Goal: Information Seeking & Learning: Learn about a topic

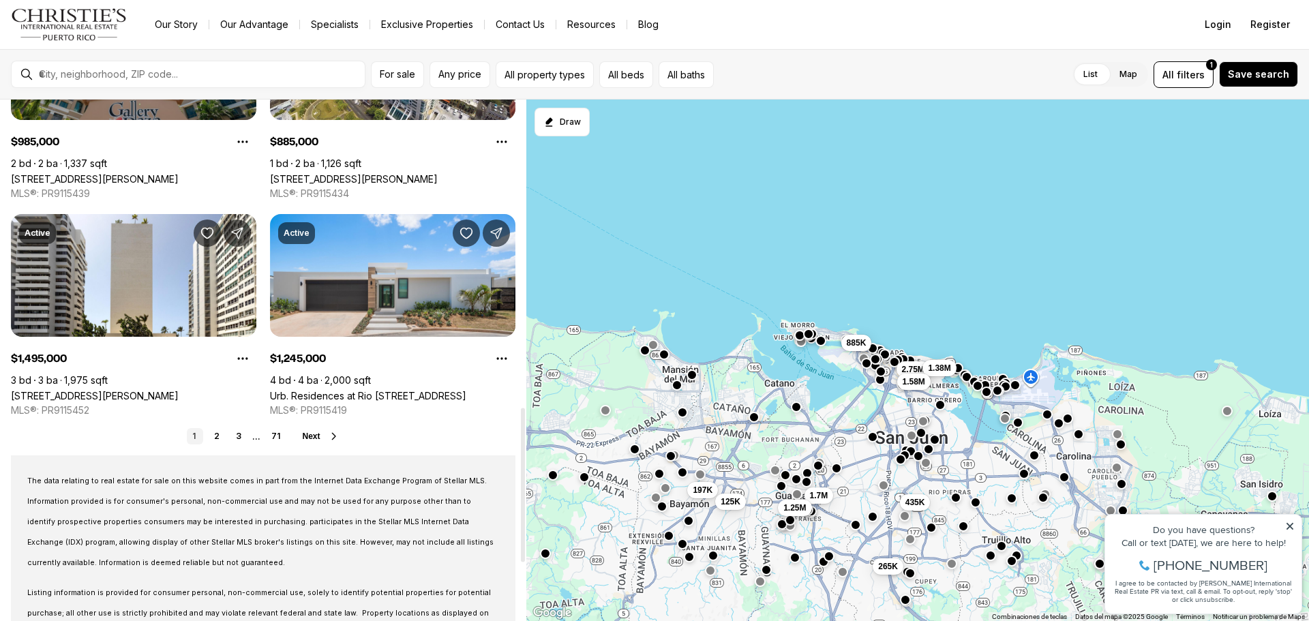
scroll to position [1091, 0]
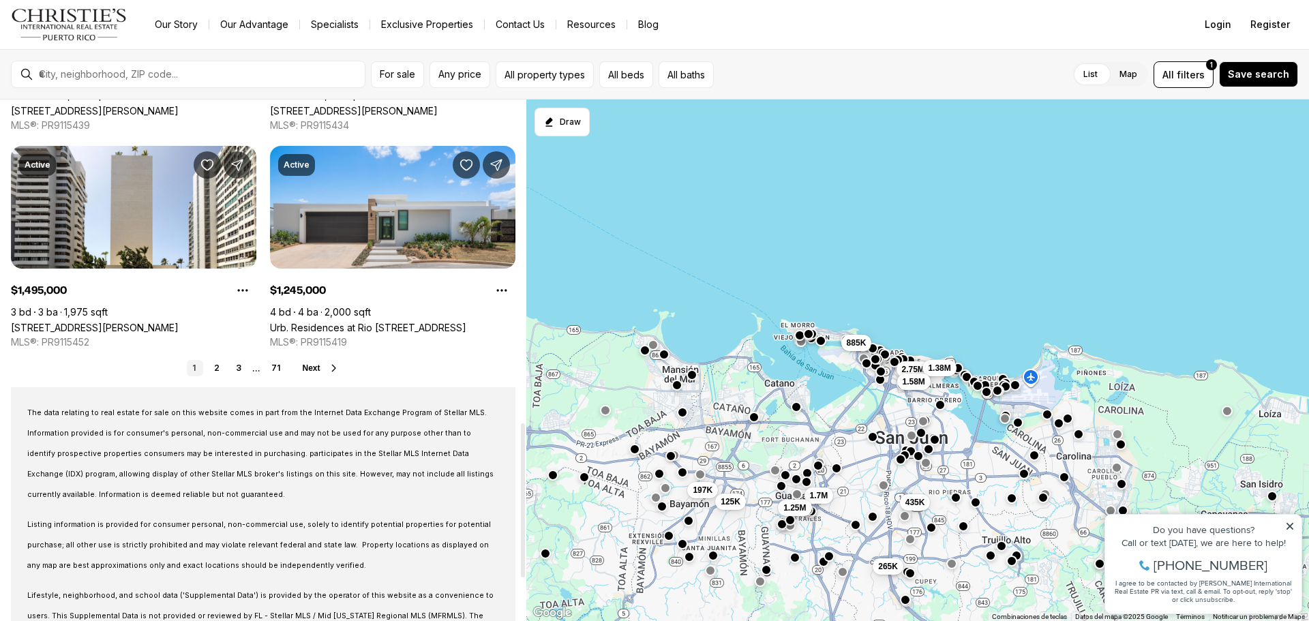
click at [332, 363] on icon at bounding box center [334, 368] width 11 height 11
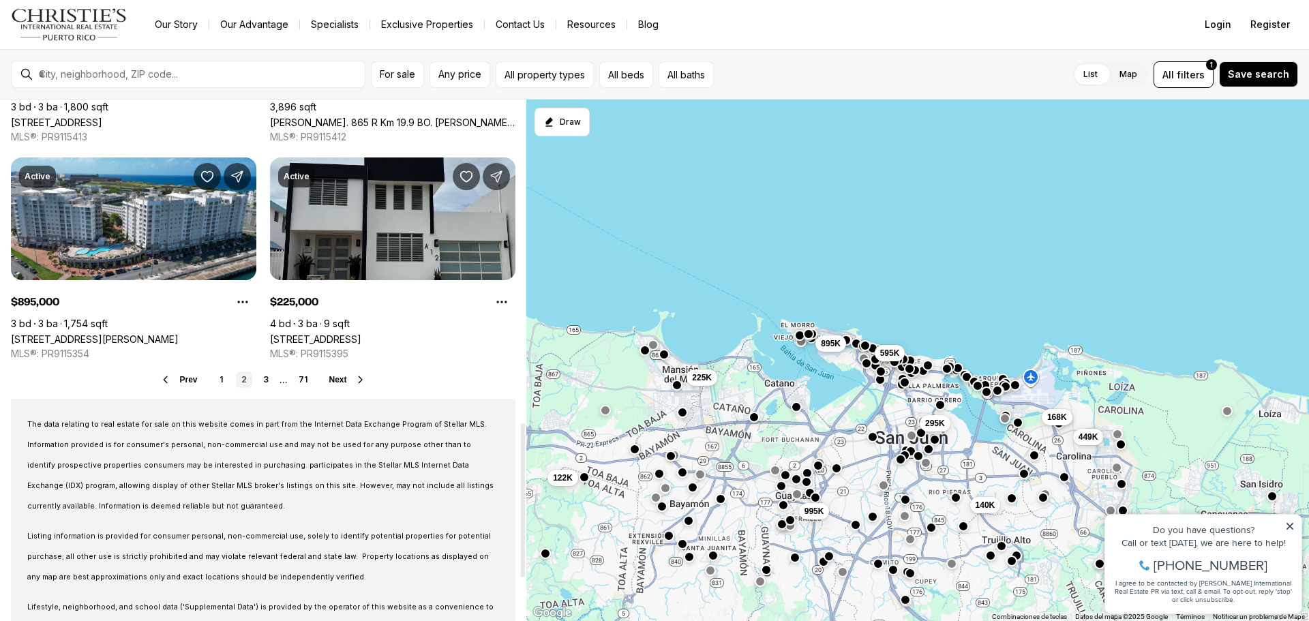
scroll to position [1091, 0]
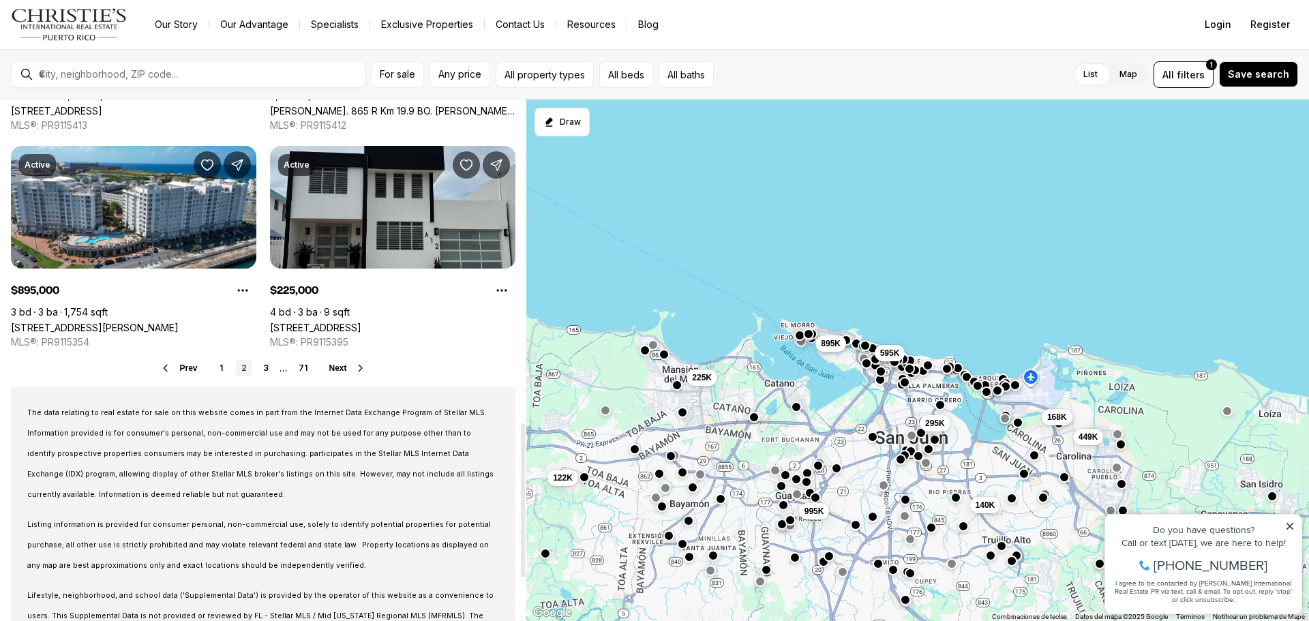
click at [342, 363] on button "Next" at bounding box center [347, 368] width 37 height 11
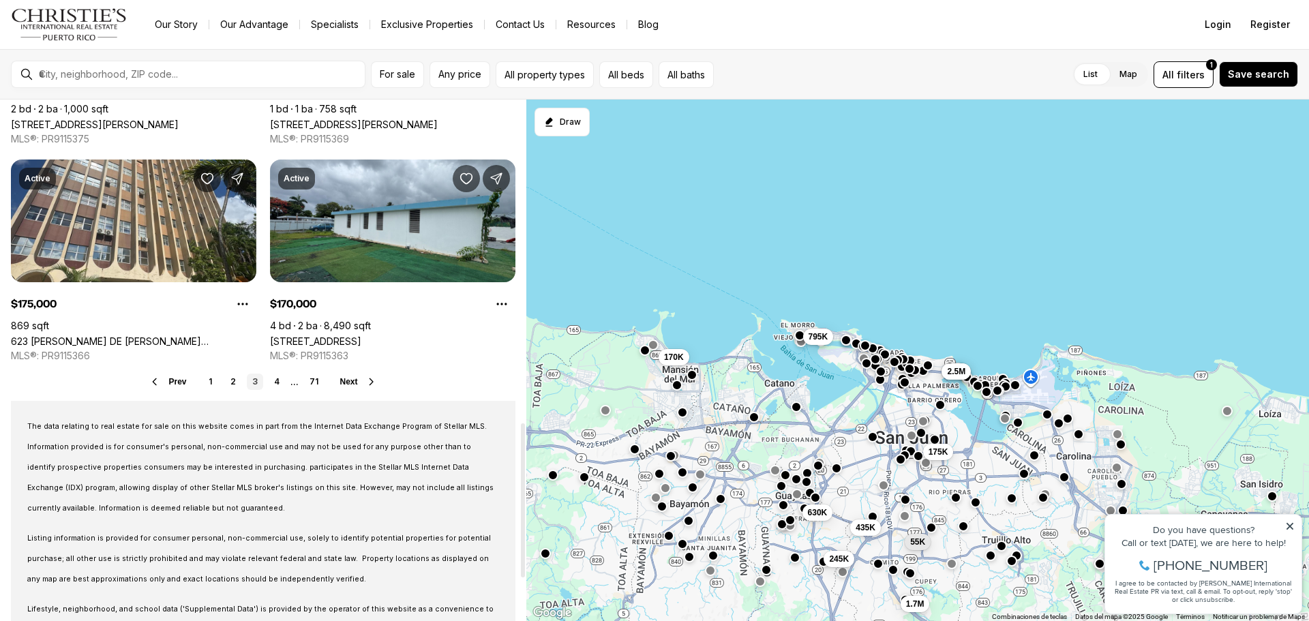
scroll to position [1091, 0]
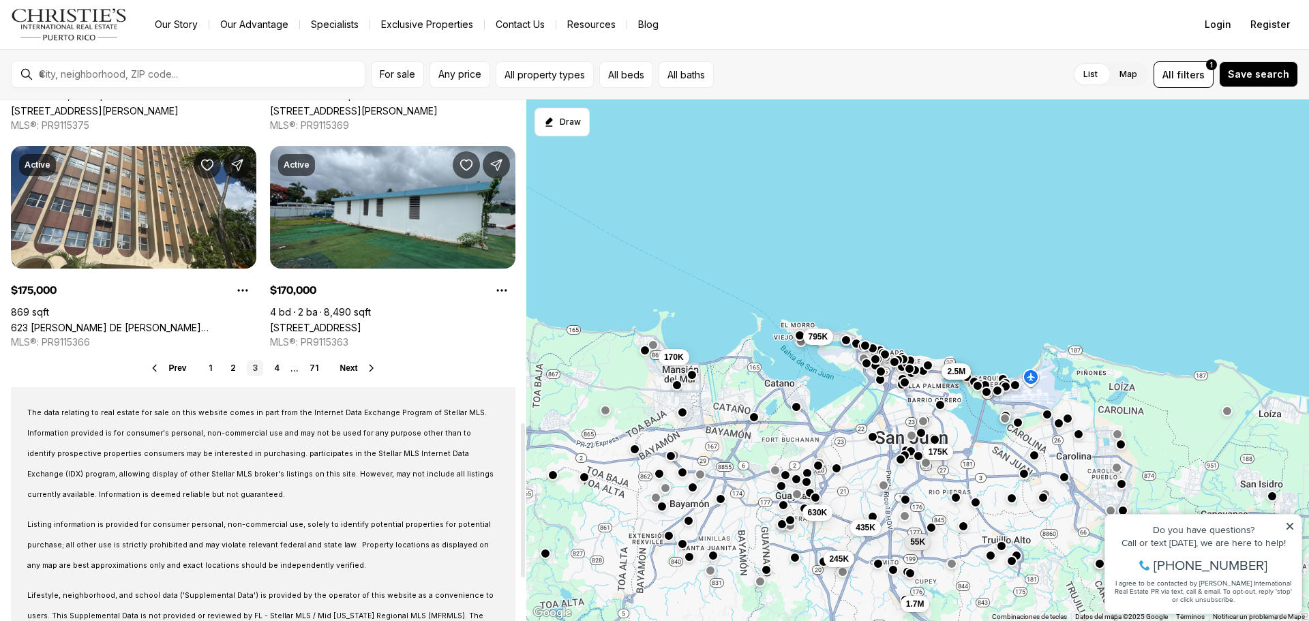
click at [346, 368] on span "Next" at bounding box center [349, 368] width 18 height 10
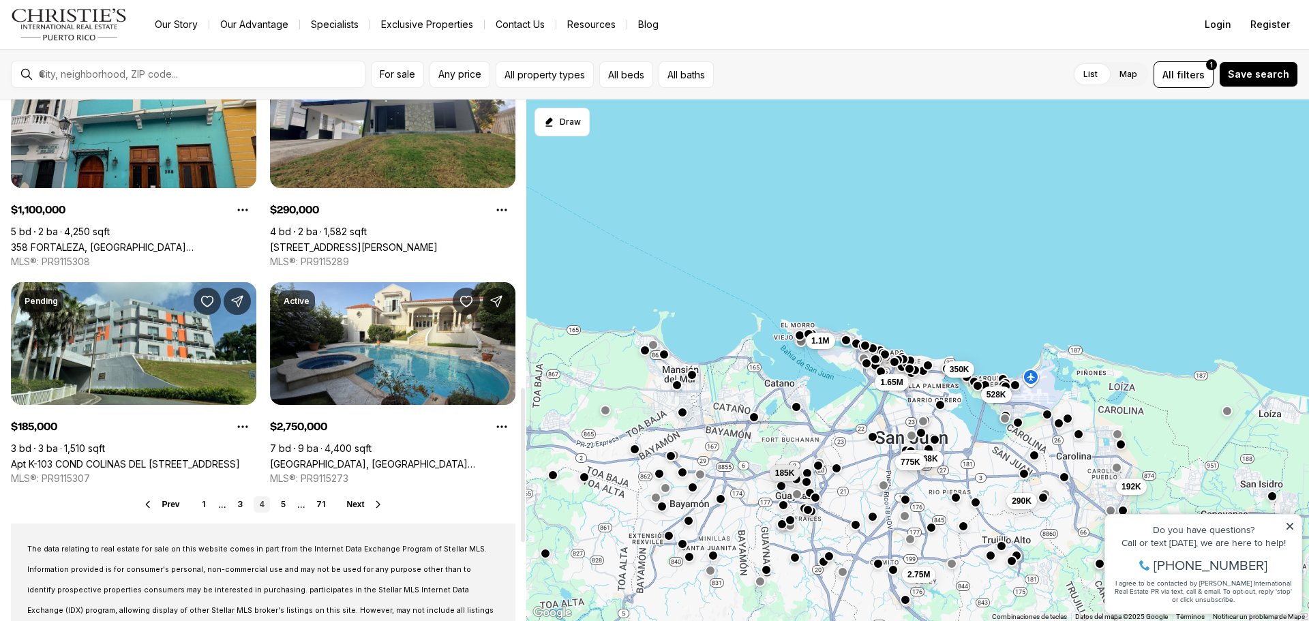
scroll to position [1023, 0]
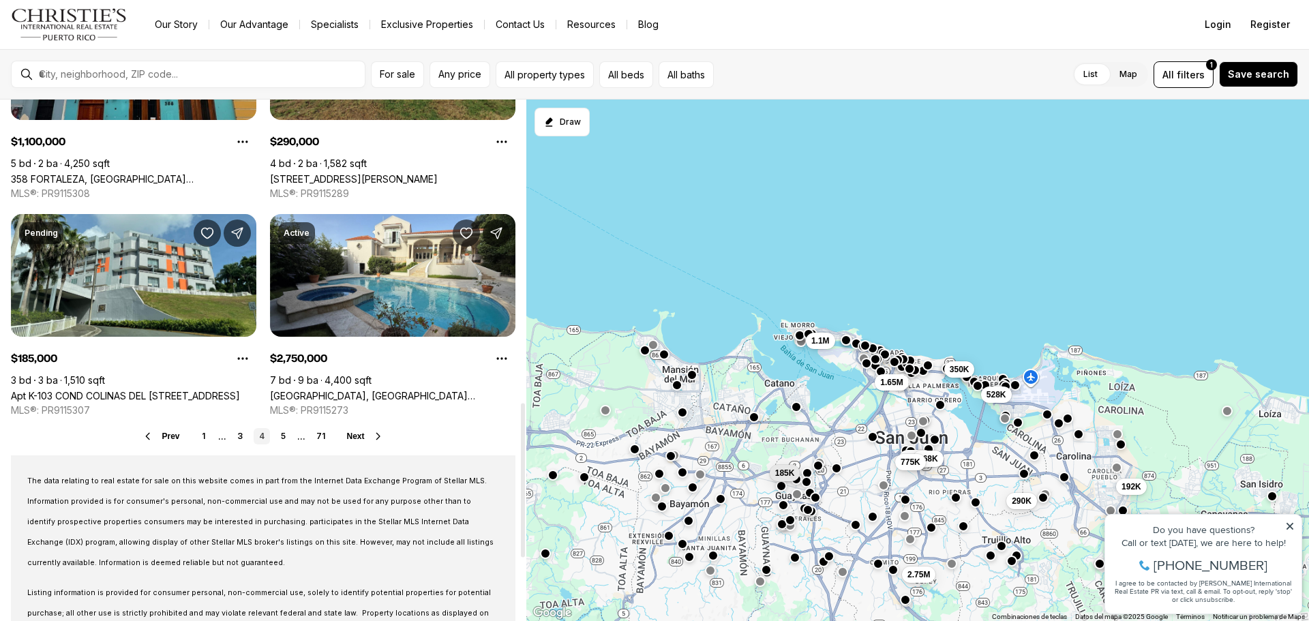
click at [355, 434] on span "Next" at bounding box center [356, 437] width 18 height 10
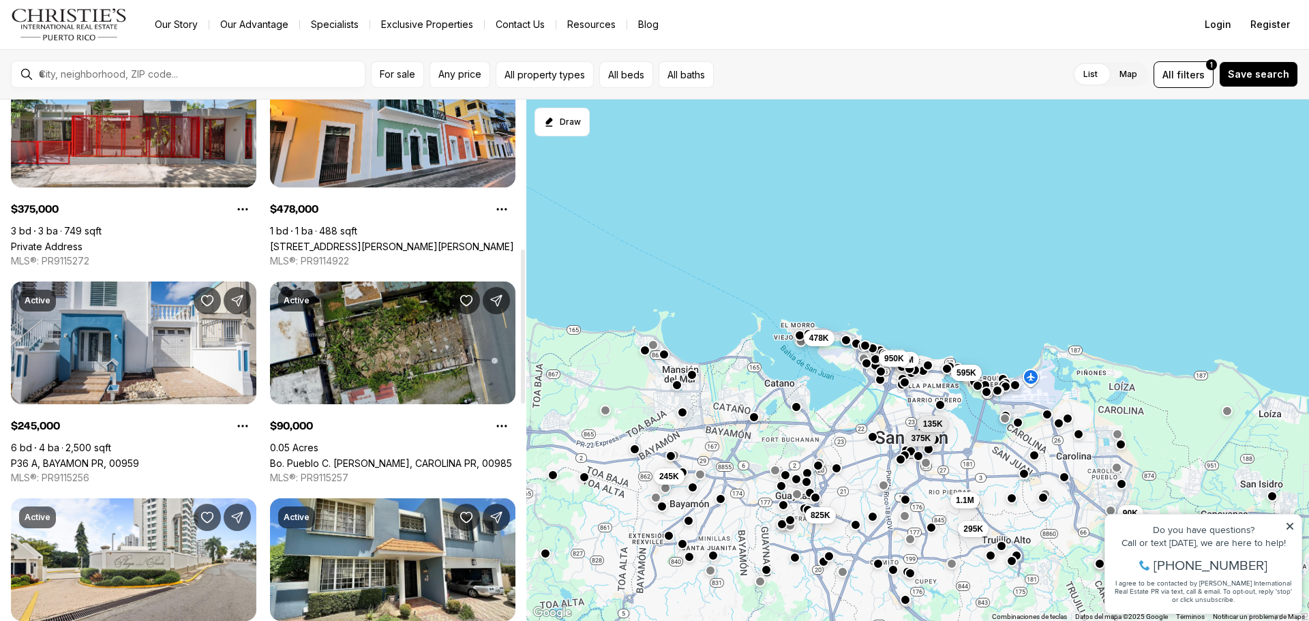
scroll to position [546, 0]
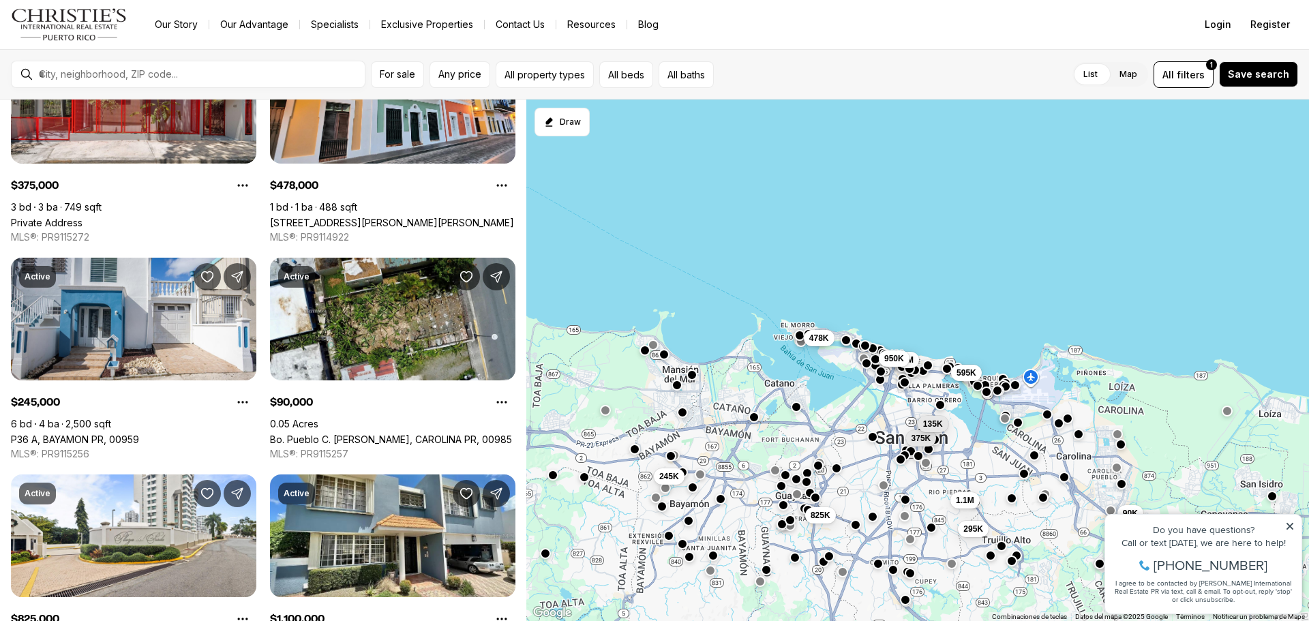
click at [1195, 572] on span "[PHONE_NUMBER]" at bounding box center [1211, 565] width 114 height 14
click at [1227, 548] on div "Call or text [DATE], we are here to help!" at bounding box center [1203, 543] width 183 height 10
click at [1287, 524] on icon at bounding box center [1290, 526] width 7 height 7
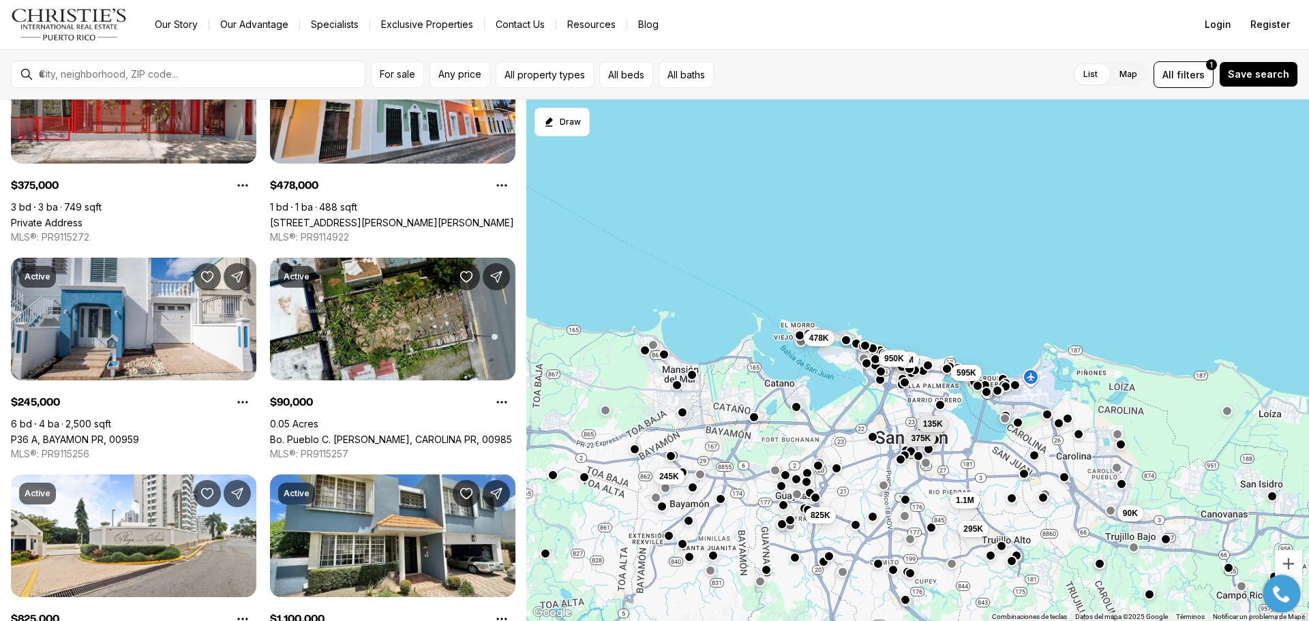
click at [1285, 597] on icon at bounding box center [1281, 594] width 17 height 17
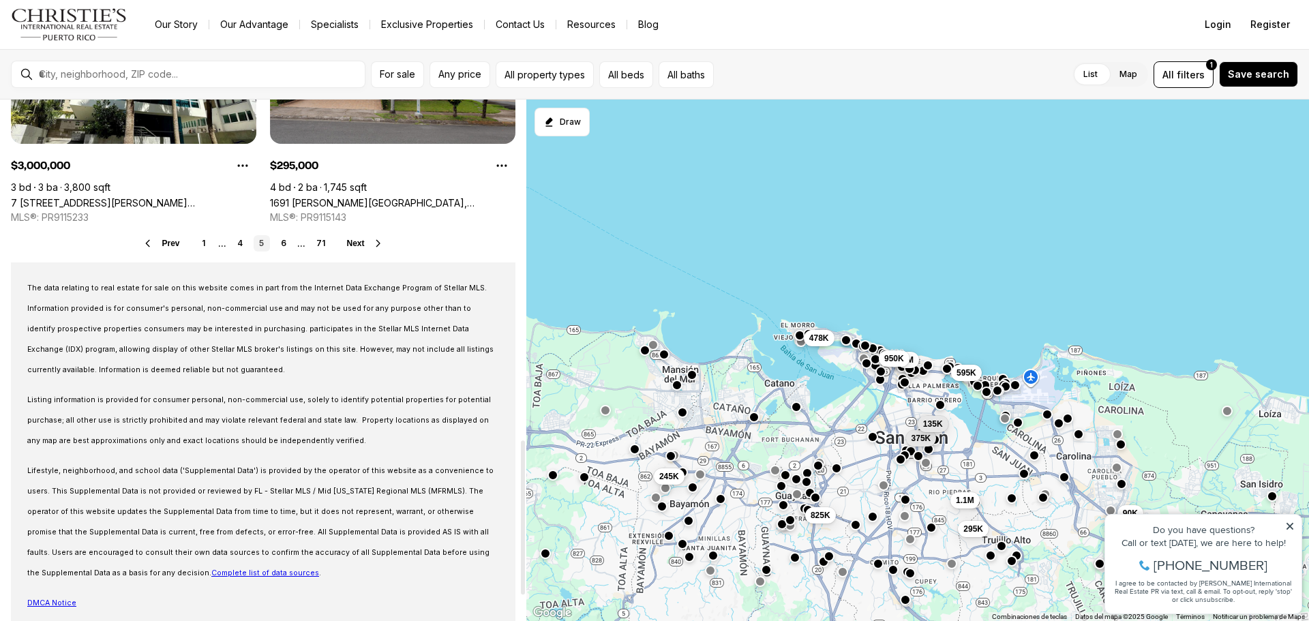
scroll to position [1234, 0]
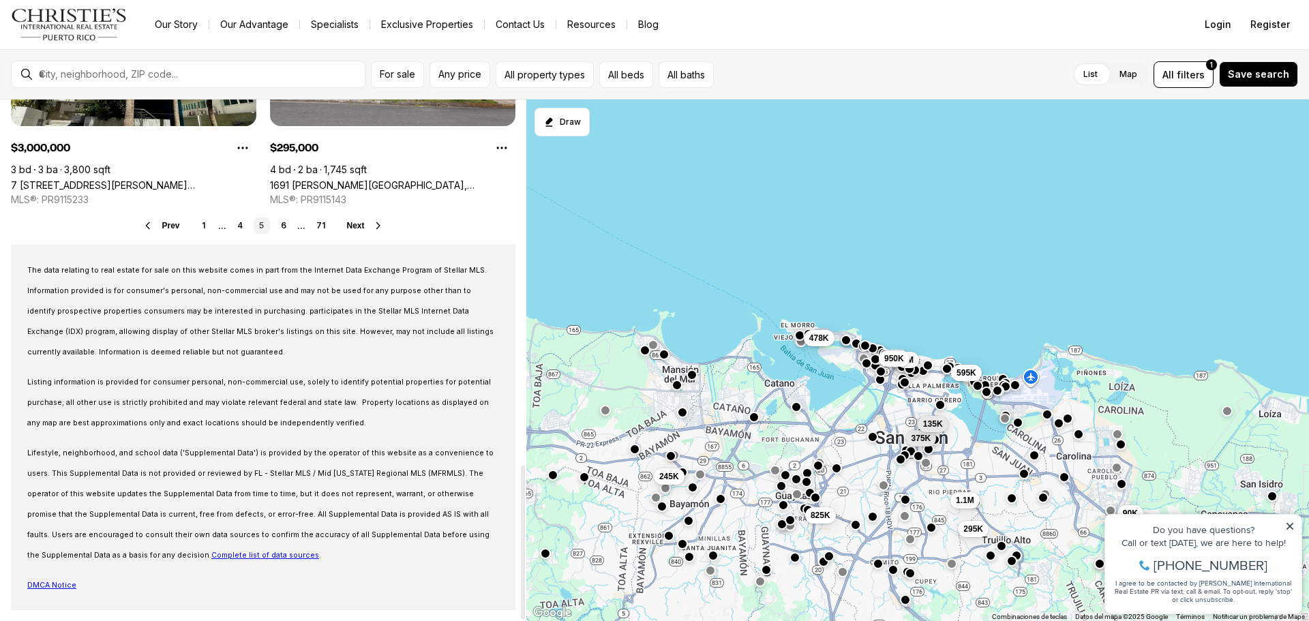
click at [349, 226] on span "Next" at bounding box center [356, 226] width 18 height 10
